Goal: Transaction & Acquisition: Book appointment/travel/reservation

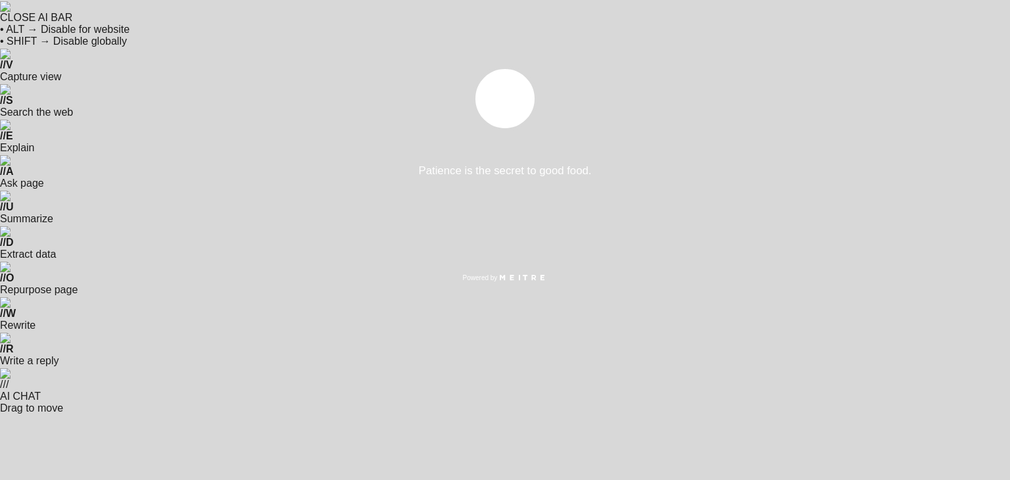
select select "es"
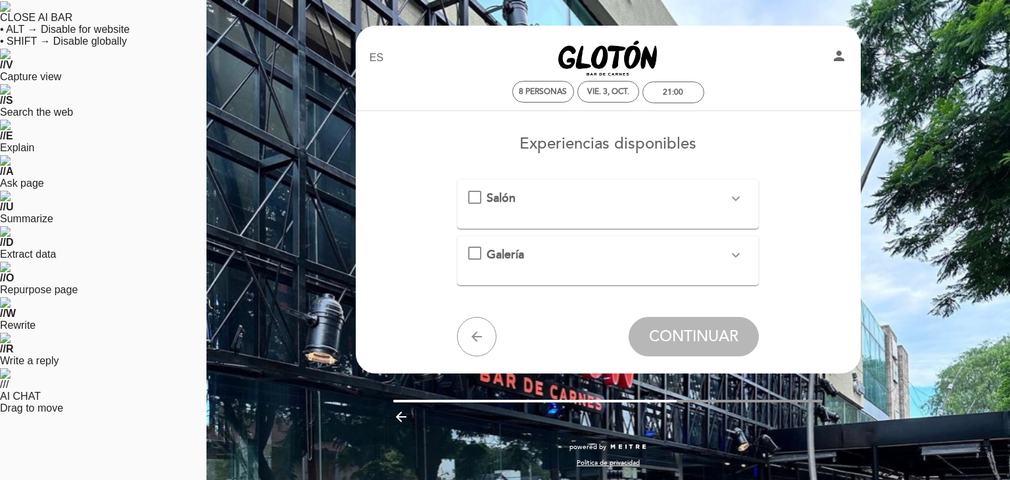
click at [468, 191] on div "Salón expand_more" at bounding box center [607, 198] width 279 height 17
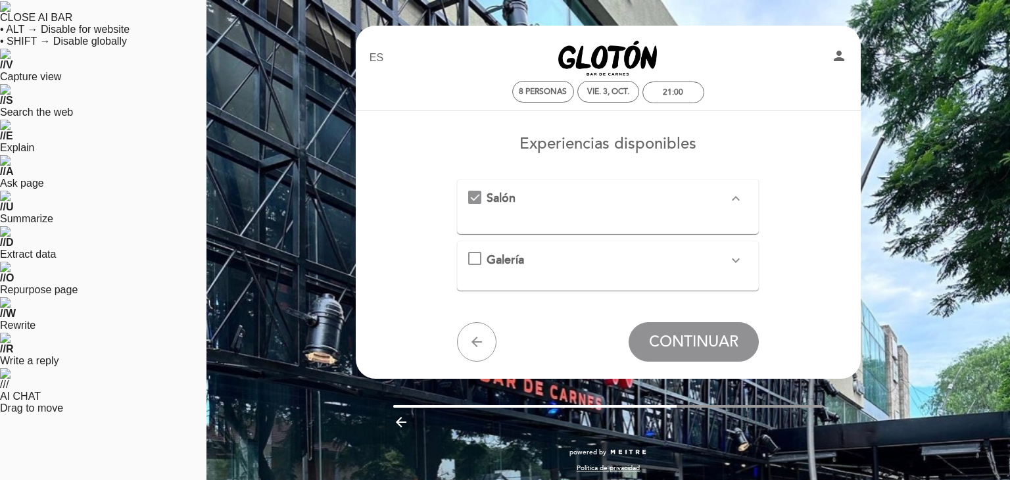
click at [728, 193] on icon "expand_less" at bounding box center [736, 199] width 16 height 16
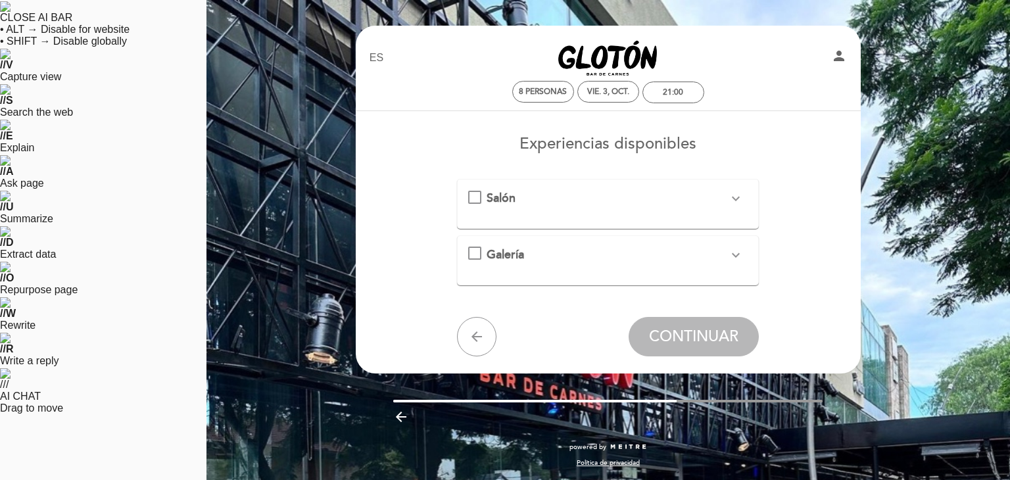
click at [468, 190] on div "Salón expand_more" at bounding box center [607, 198] width 279 height 17
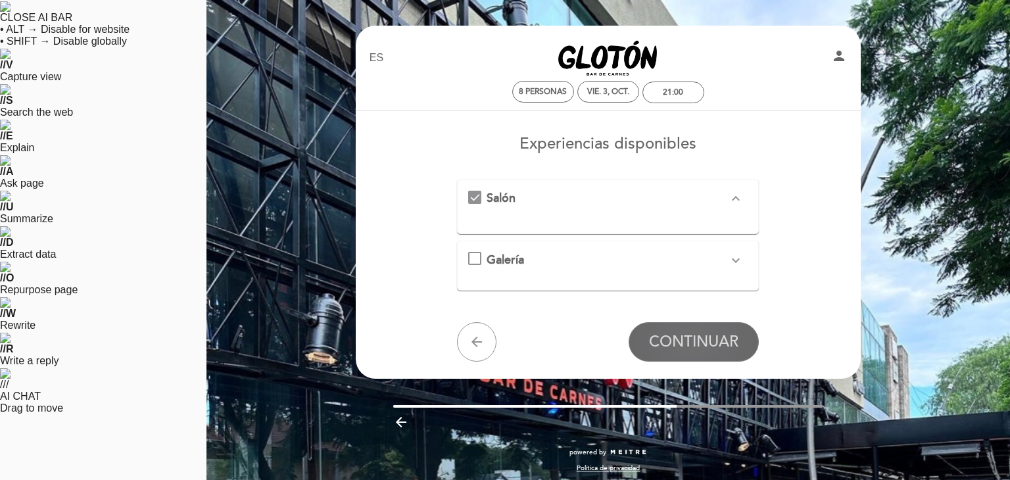
click at [649, 335] on span "CONTINUAR" at bounding box center [693, 342] width 89 height 18
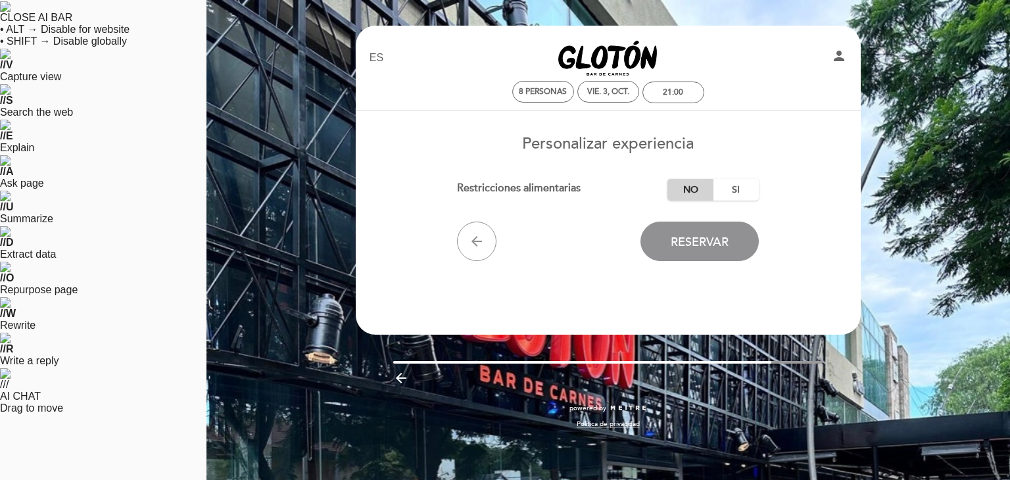
click at [667, 179] on label "No" at bounding box center [690, 190] width 46 height 22
click at [671, 235] on span "Reservar" at bounding box center [700, 242] width 58 height 14
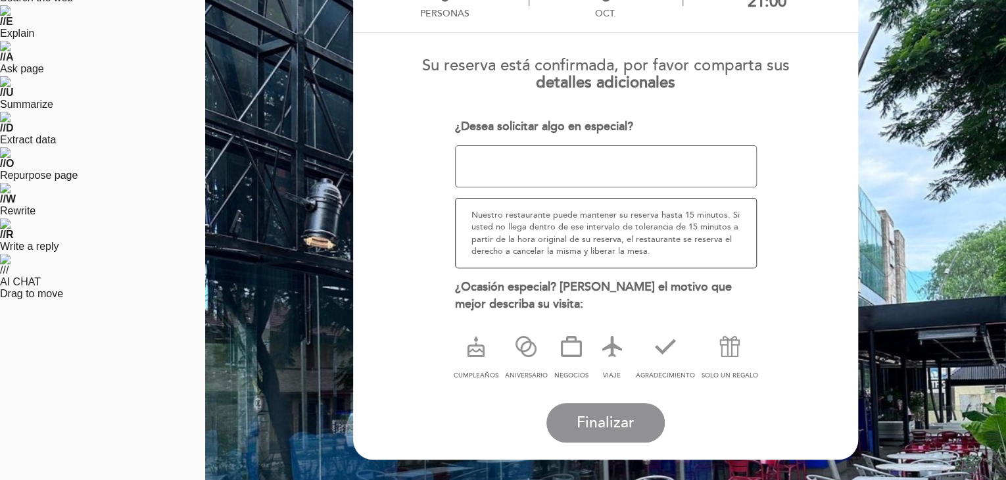
scroll to position [131, 0]
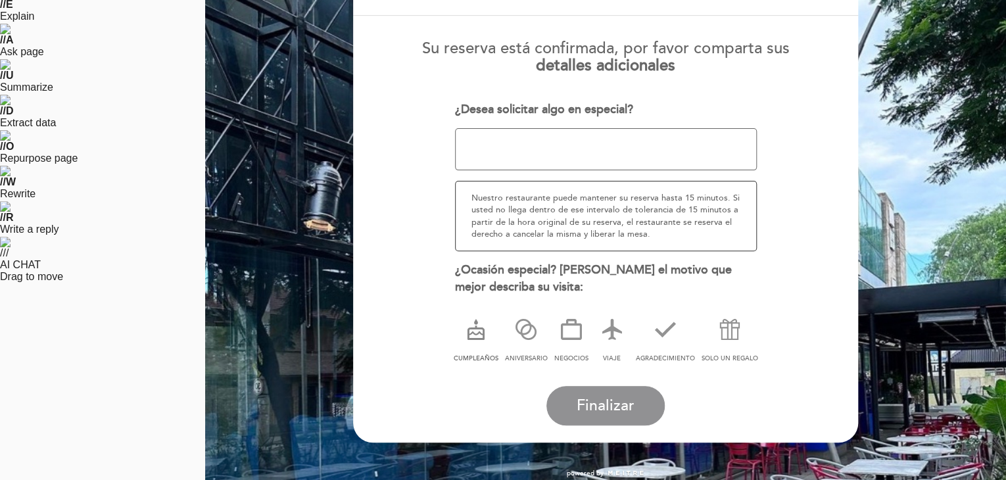
click at [459, 323] on icon at bounding box center [476, 329] width 34 height 34
click at [496, 137] on textarea at bounding box center [606, 149] width 302 height 42
click at [577, 396] on span "Finalizar" at bounding box center [606, 405] width 58 height 18
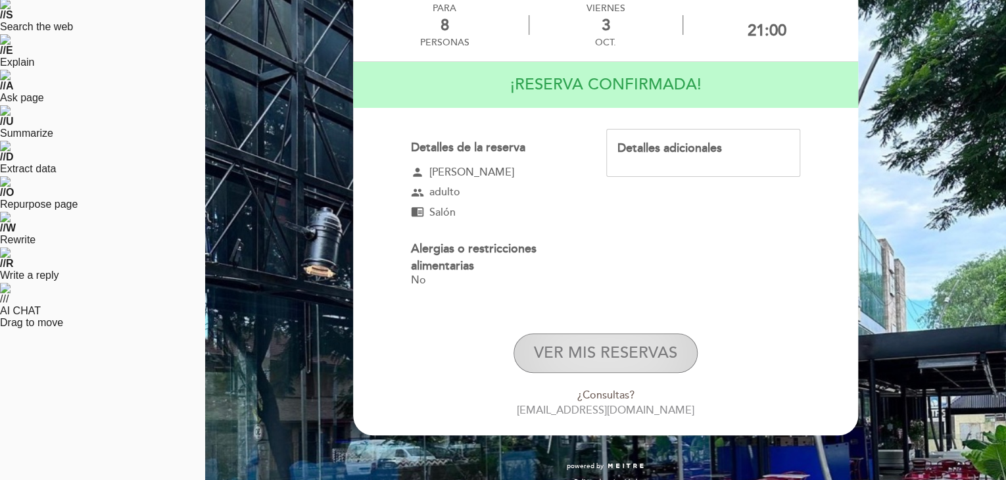
scroll to position [97, 0]
